Goal: Understand process/instructions

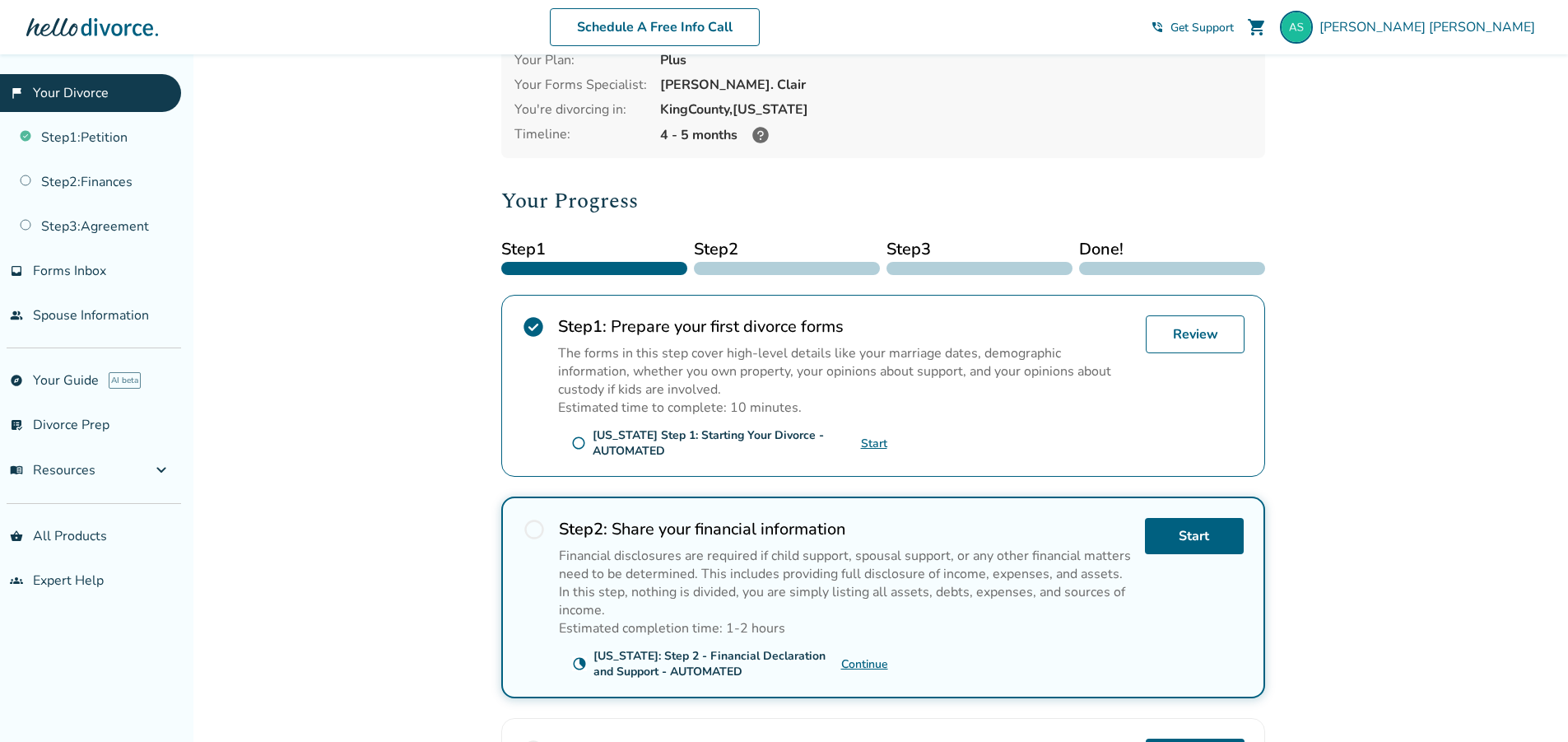
scroll to position [247, 0]
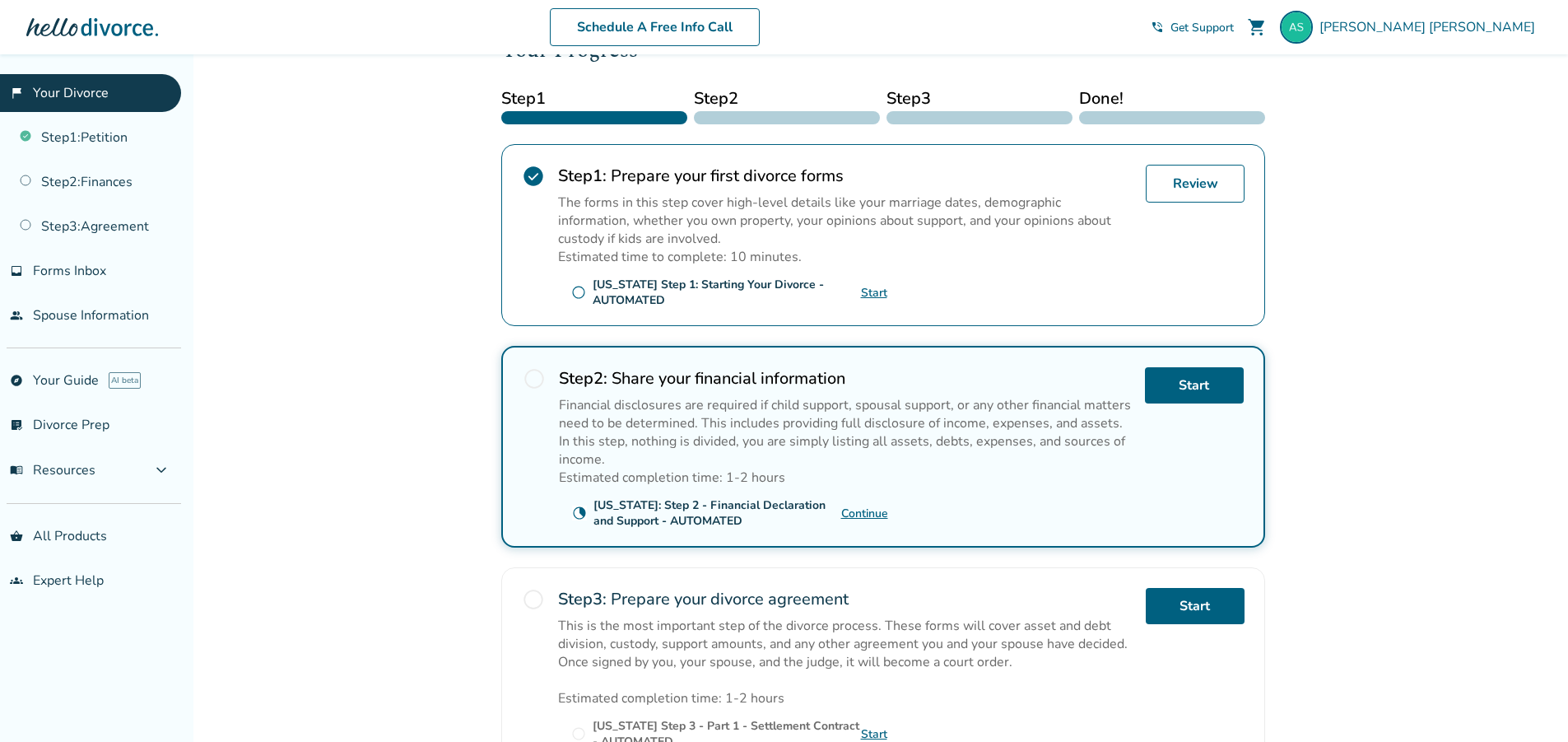
click at [855, 512] on link "Continue" at bounding box center [864, 513] width 47 height 15
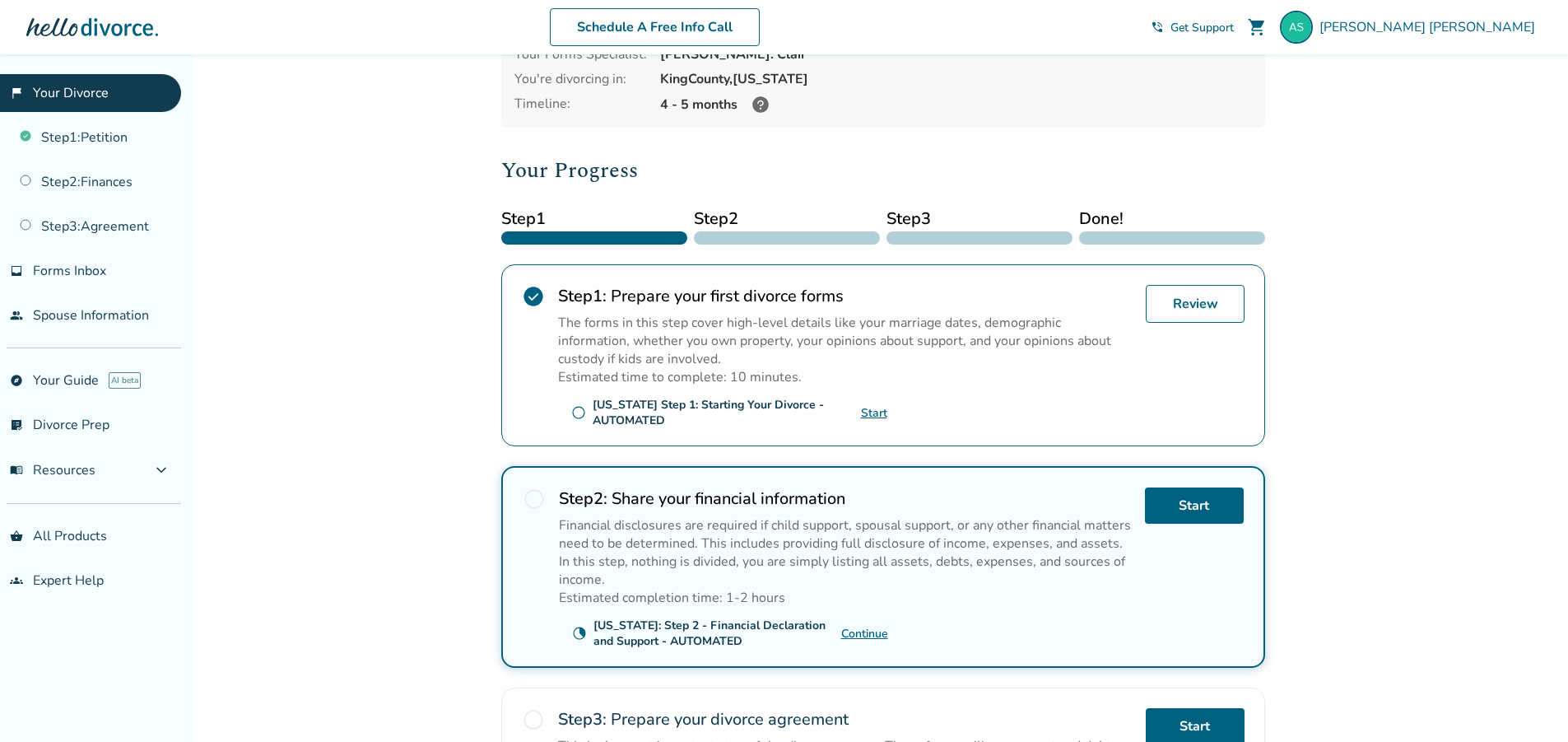
scroll to position [329, 0]
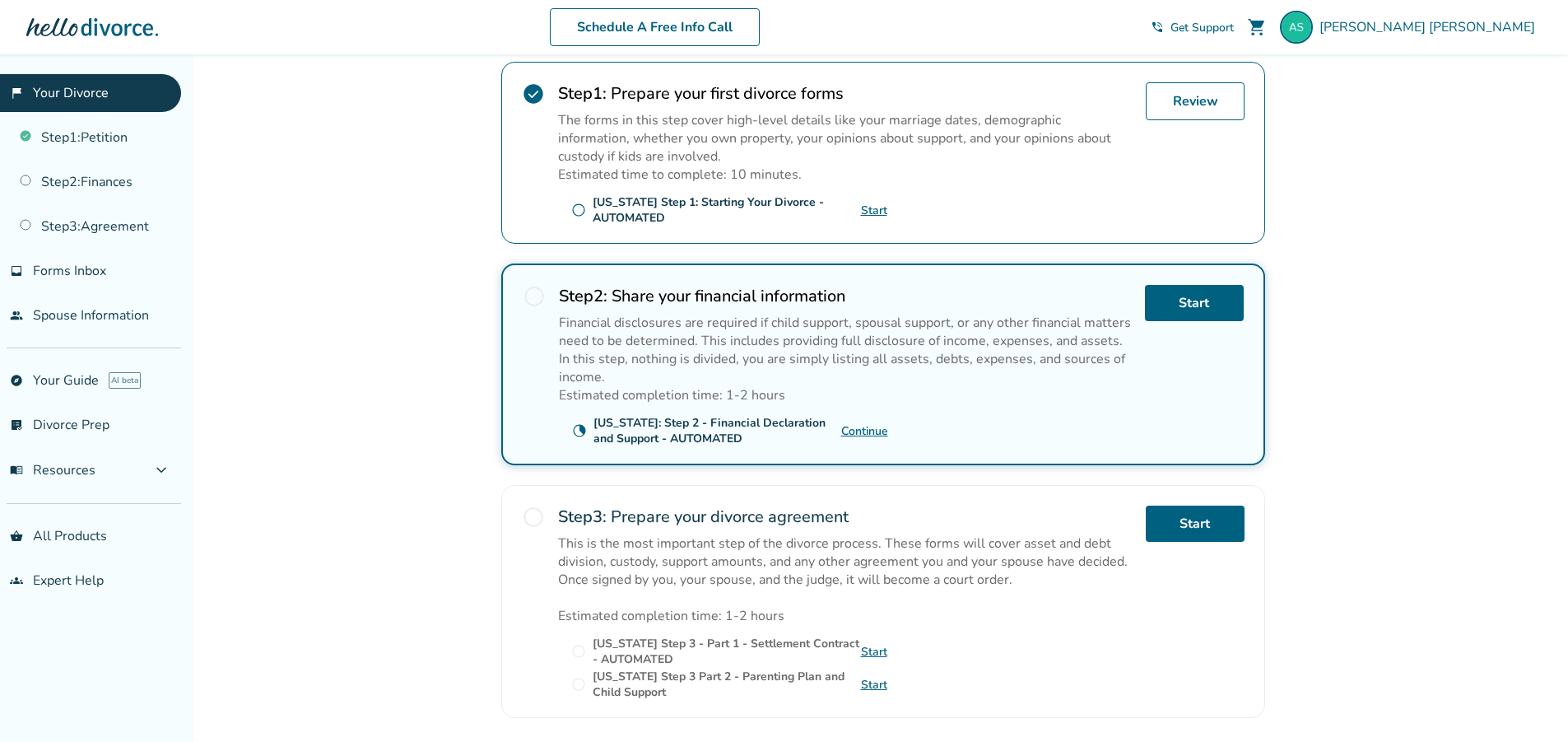
click at [873, 432] on link "Continue" at bounding box center [864, 431] width 47 height 15
